Goal: Download file/media

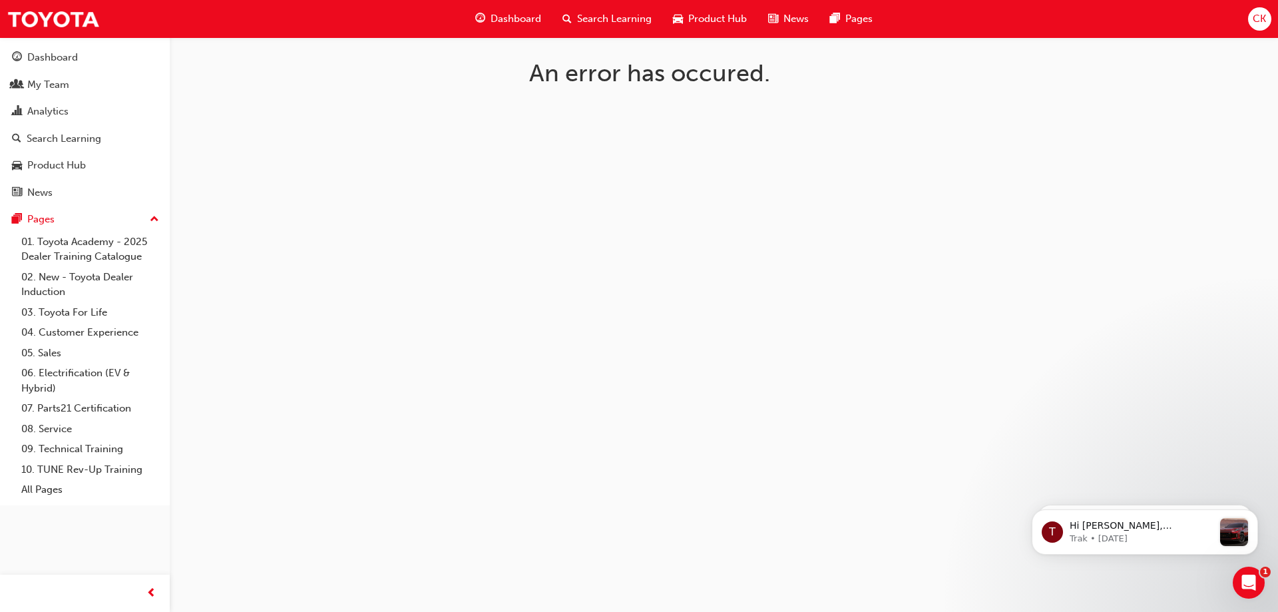
click at [508, 15] on span "Dashboard" at bounding box center [516, 18] width 51 height 15
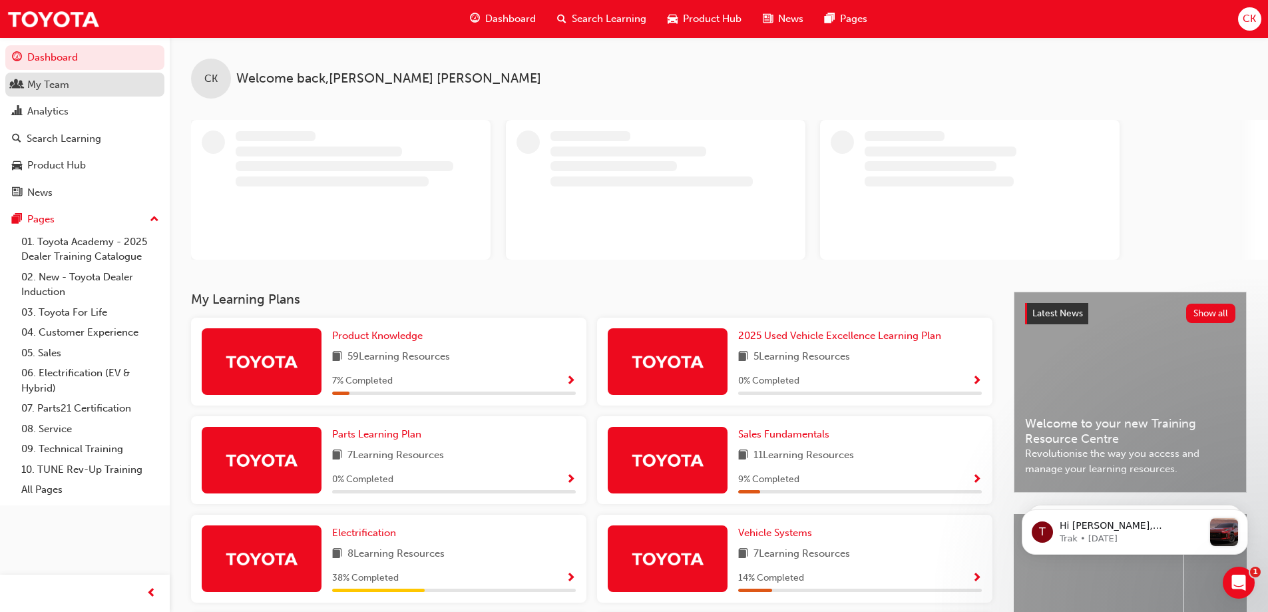
click at [59, 85] on div "My Team" at bounding box center [48, 84] width 42 height 15
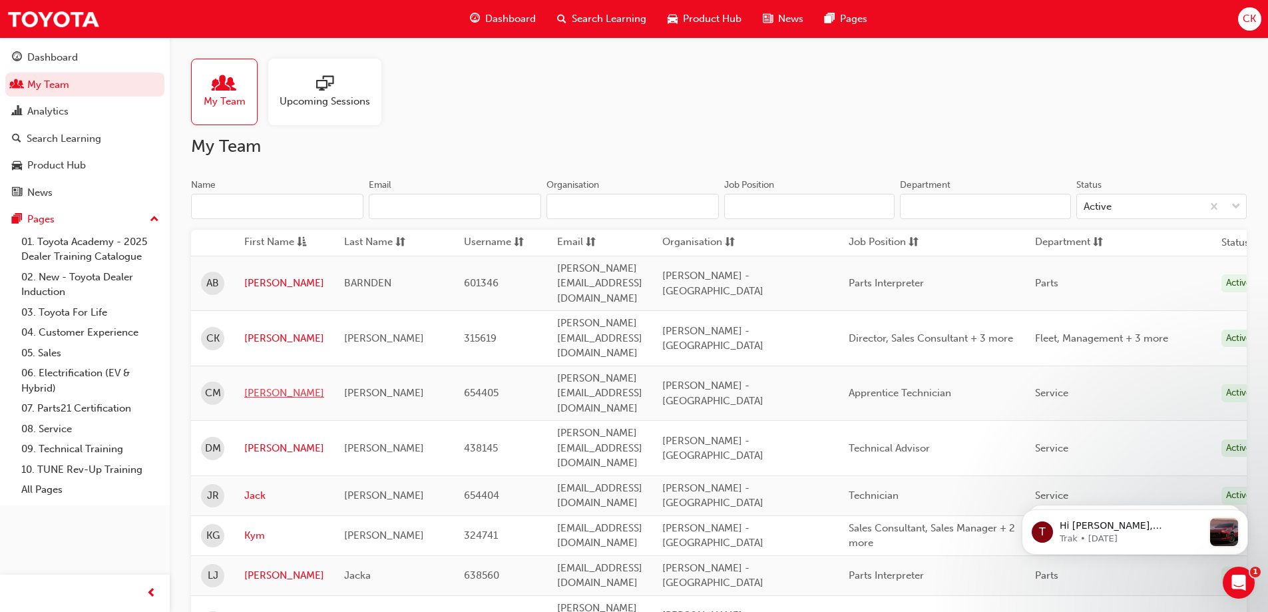
click at [262, 385] on link "Connor" at bounding box center [284, 392] width 80 height 15
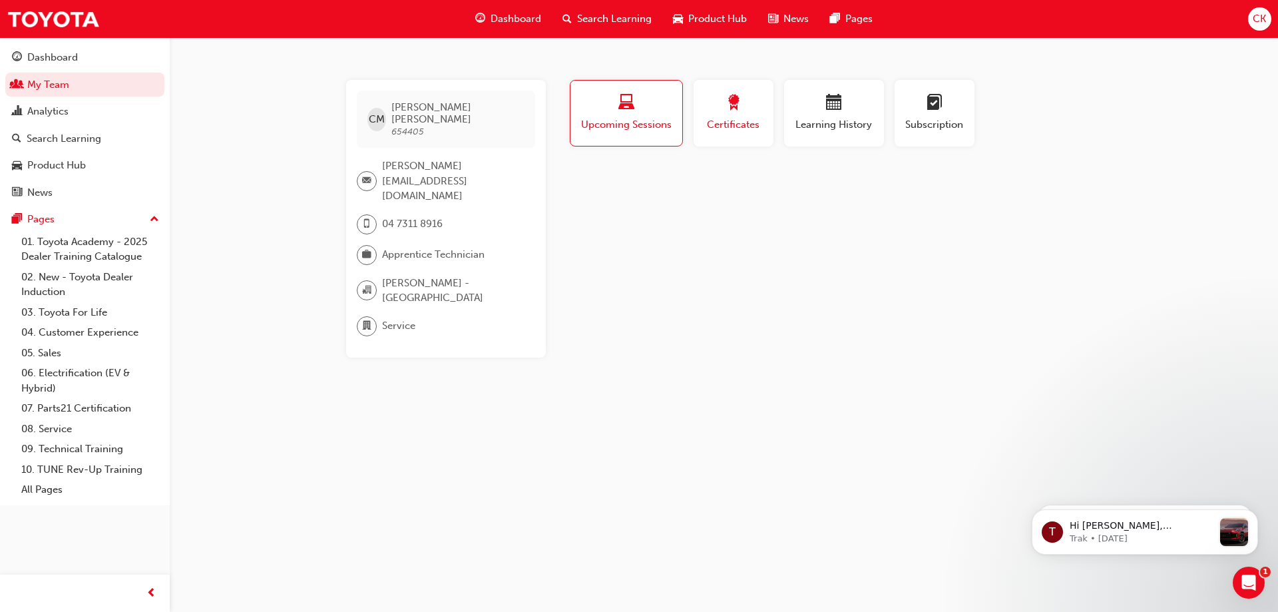
click at [732, 105] on span "award-icon" at bounding box center [734, 104] width 16 height 18
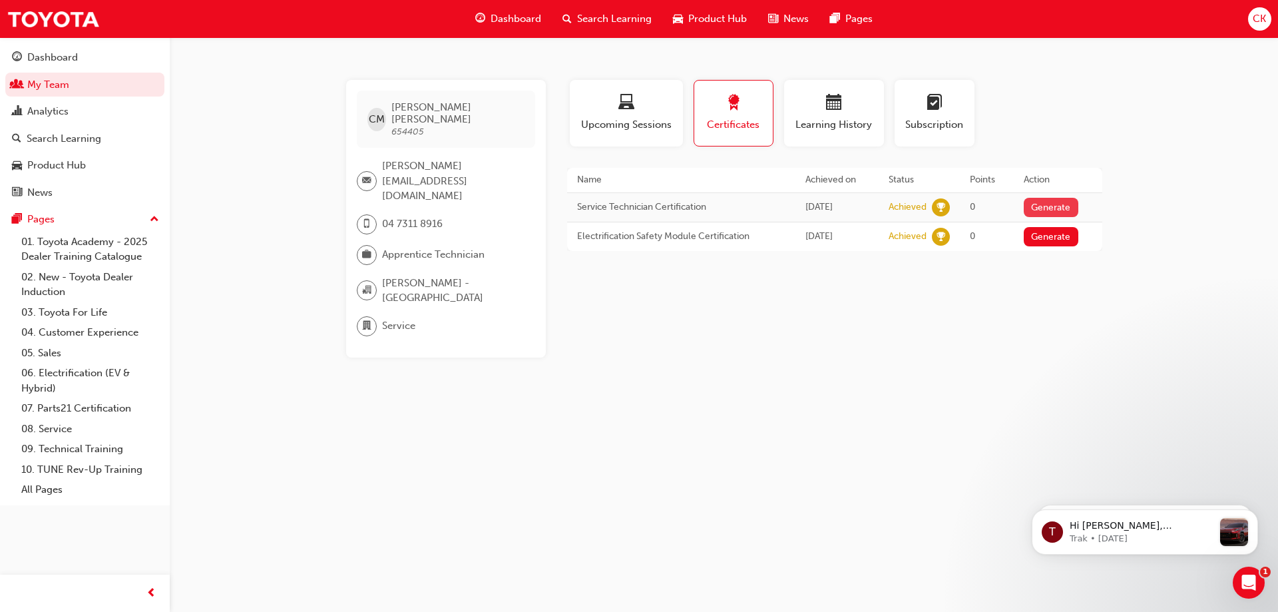
click at [1064, 206] on button "Generate" at bounding box center [1051, 207] width 55 height 19
click at [1046, 206] on link "Download PDF" at bounding box center [1047, 205] width 61 height 11
click at [830, 100] on span "calendar-icon" at bounding box center [834, 104] width 16 height 18
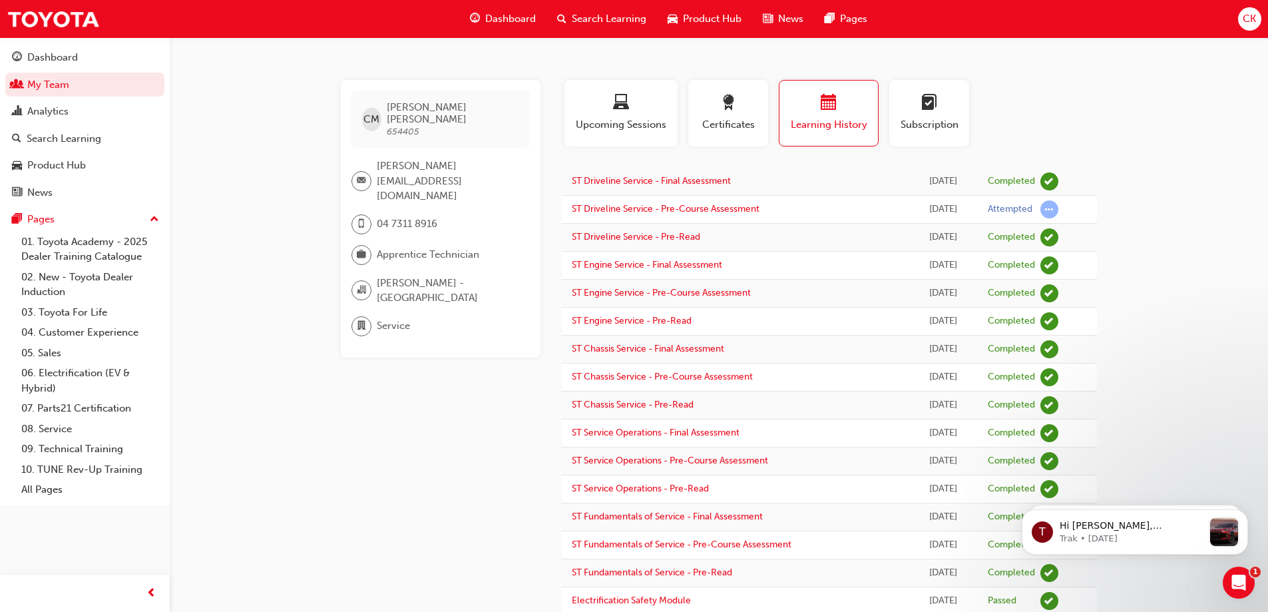
click at [823, 101] on span "calendar-icon" at bounding box center [829, 104] width 16 height 18
click at [727, 111] on span "award-icon" at bounding box center [728, 104] width 16 height 18
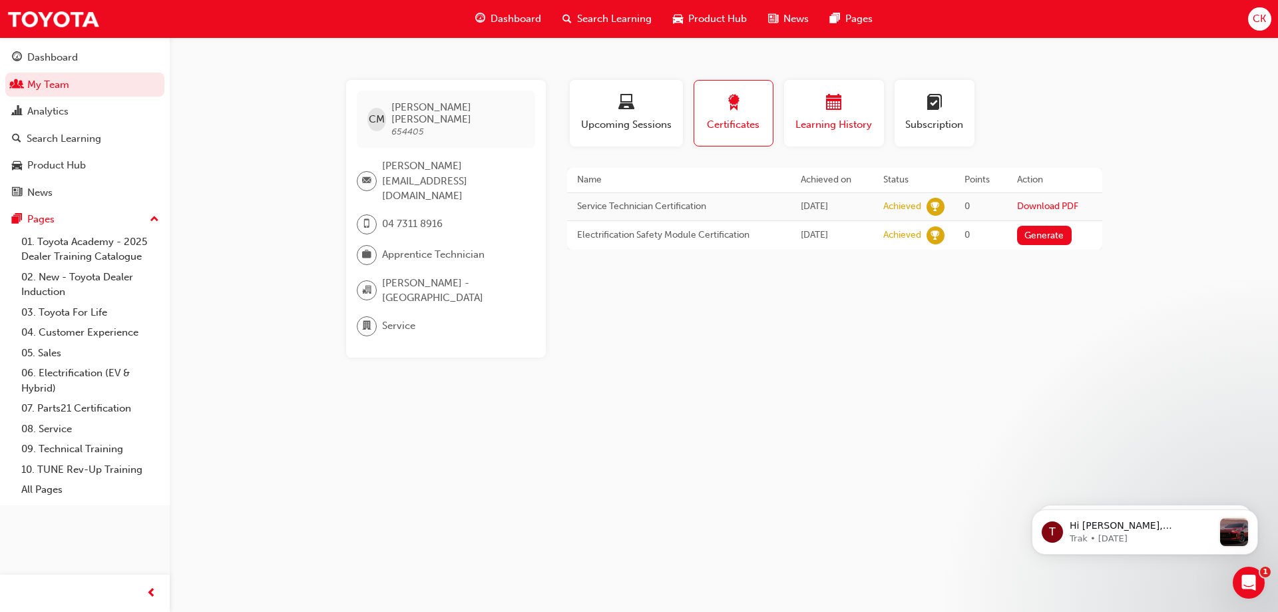
click at [834, 102] on span "calendar-icon" at bounding box center [834, 104] width 16 height 18
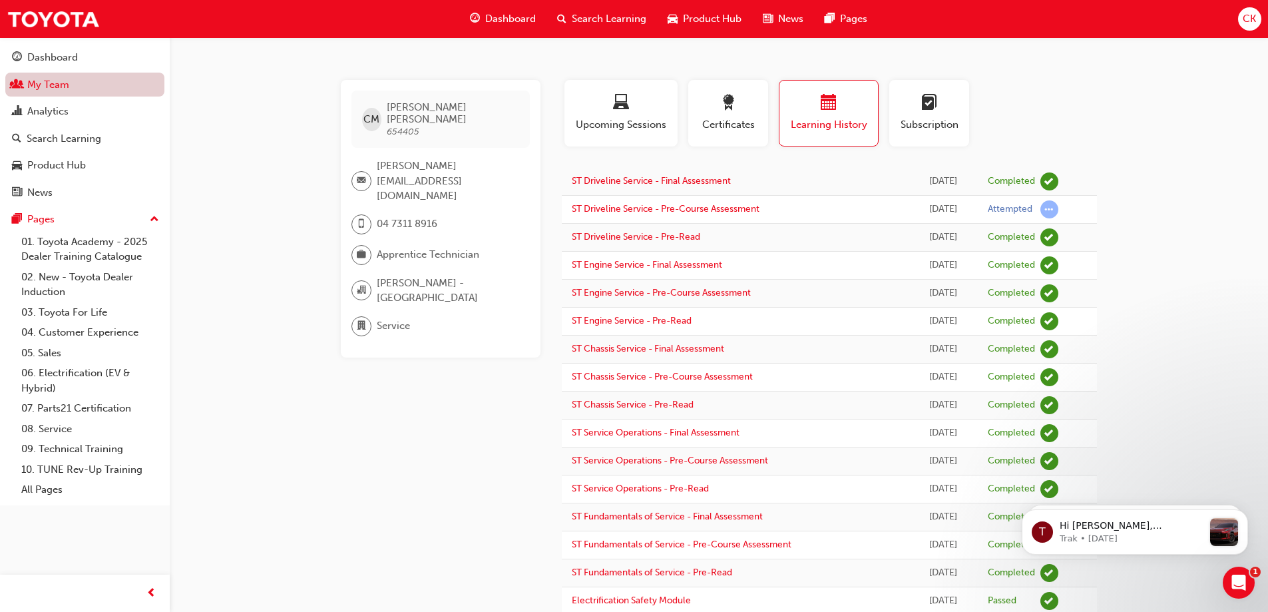
click at [68, 86] on link "My Team" at bounding box center [84, 85] width 159 height 25
